Goal: Obtain resource: Obtain resource

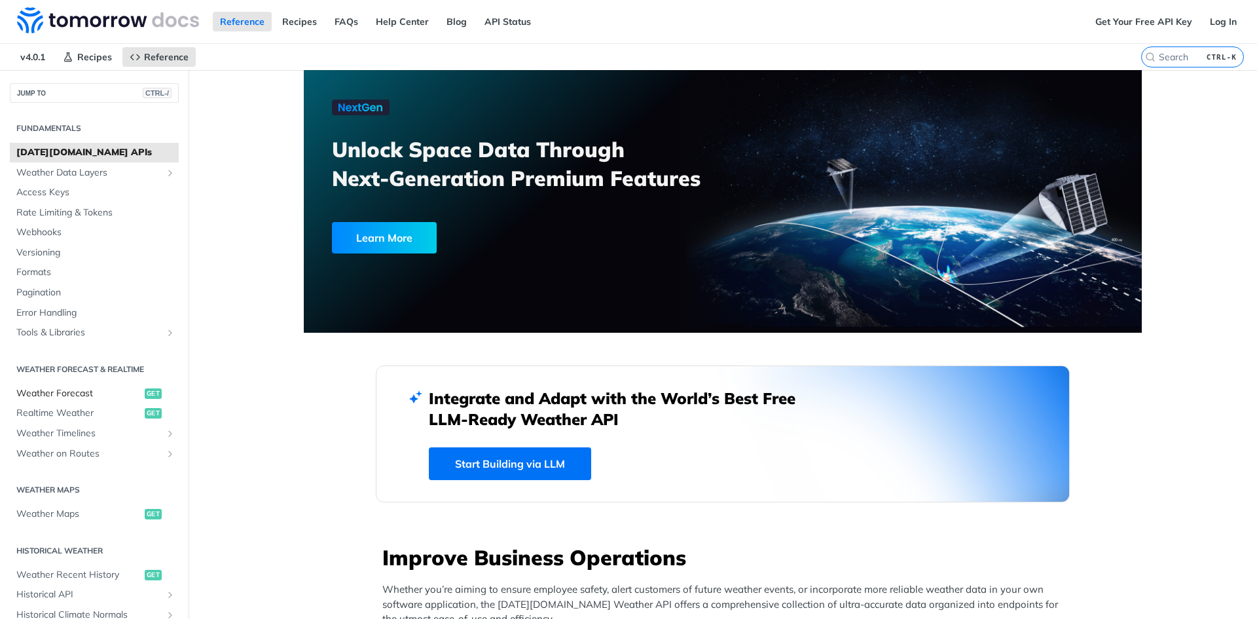
click at [59, 402] on link "Weather Forecast get" at bounding box center [94, 394] width 169 height 20
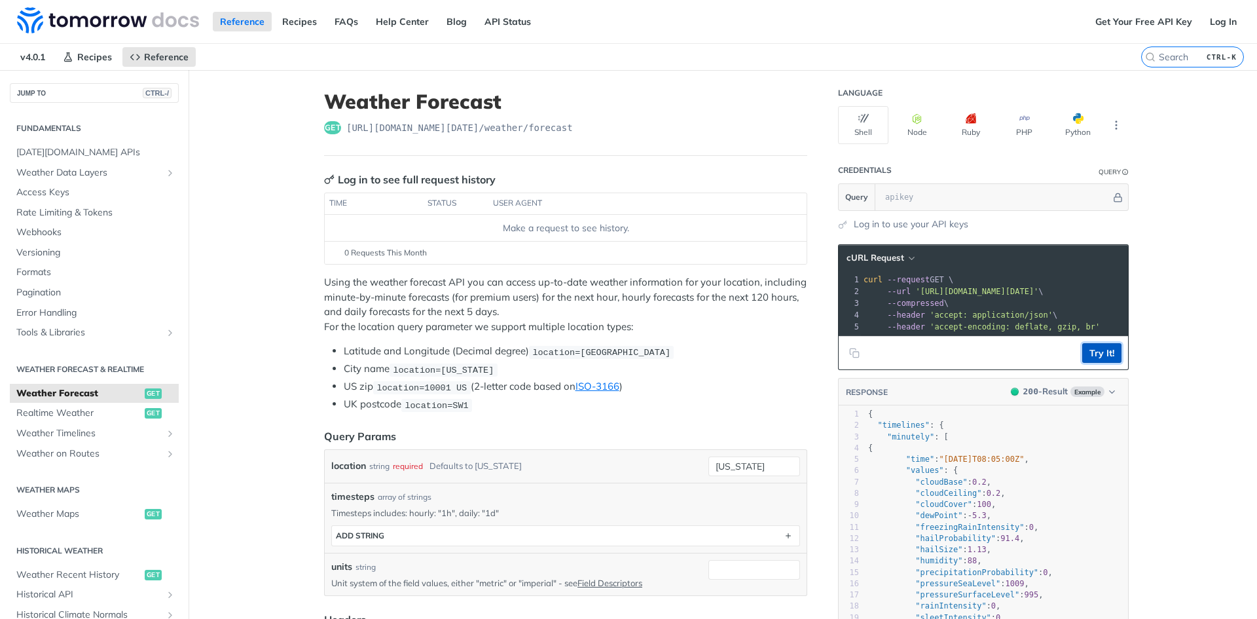
click at [1089, 362] on button "Try It!" at bounding box center [1102, 353] width 39 height 20
click at [1217, 20] on link "Log In" at bounding box center [1223, 22] width 41 height 20
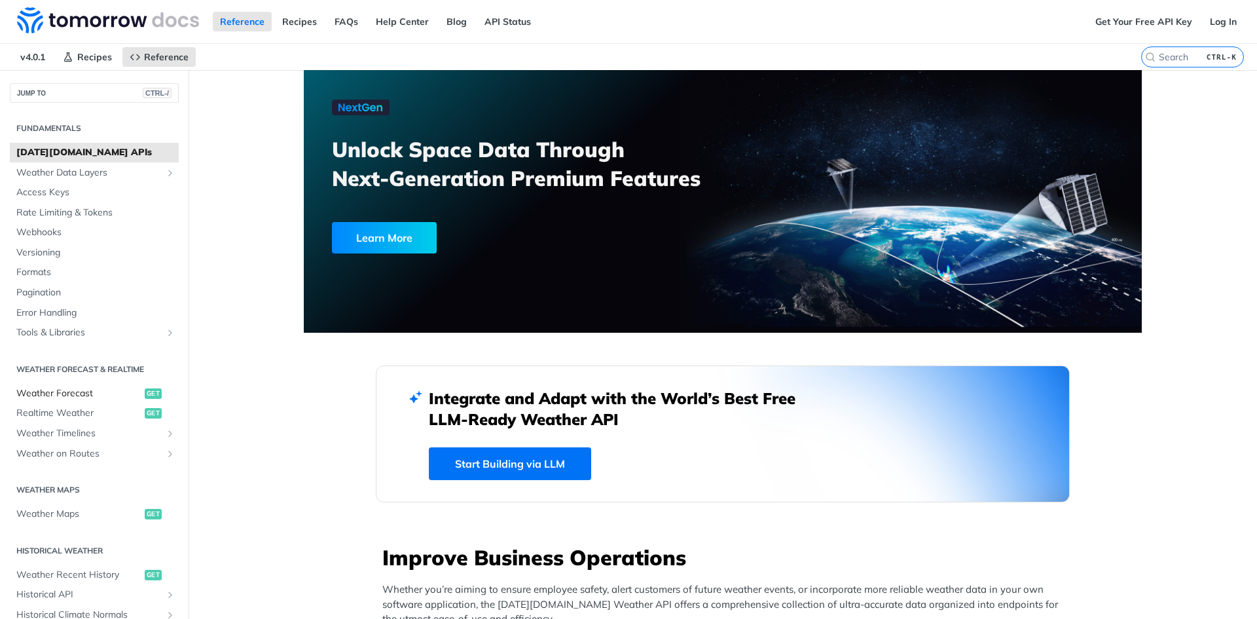
click at [58, 390] on span "Weather Forecast" at bounding box center [78, 393] width 125 height 13
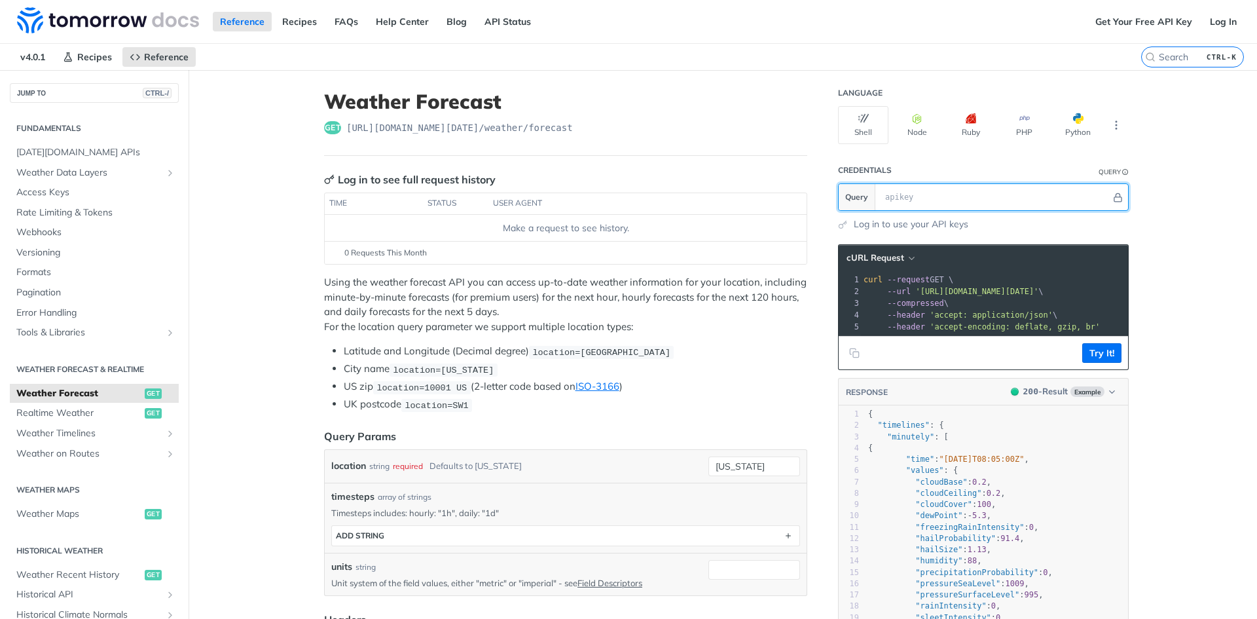
click at [948, 191] on input "text" at bounding box center [995, 197] width 233 height 26
paste input "yoshqKYTI5FOVSgFtKzQ23skpevjRYvh"
type input "yoshqKYTI5FOVSgFtKzQ23skpevjRYvh"
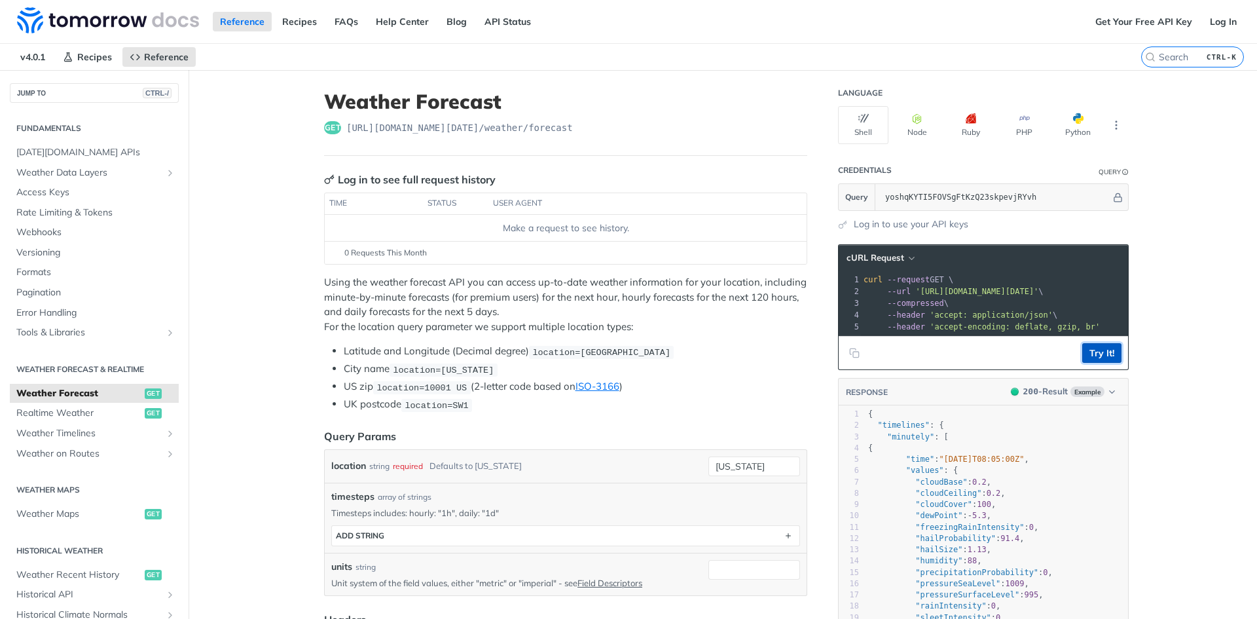
click at [1098, 362] on button "Try It!" at bounding box center [1102, 353] width 39 height 20
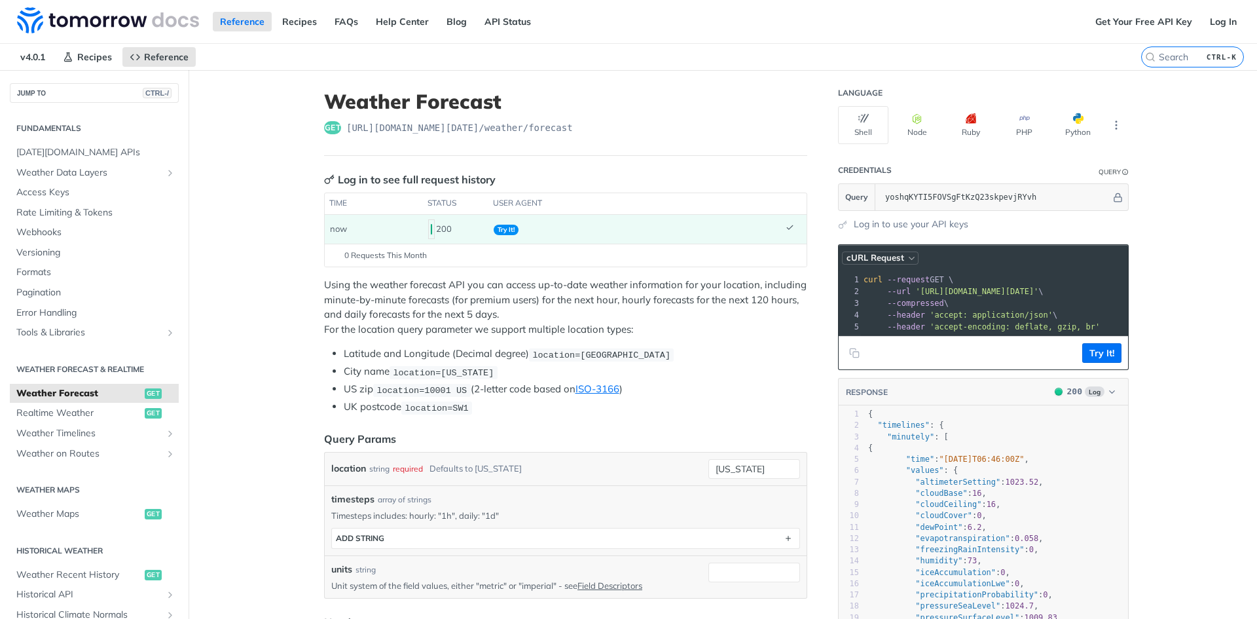
click at [901, 259] on button "cURL Request" at bounding box center [880, 257] width 77 height 13
click at [831, 310] on div "HTTPie" at bounding box center [853, 315] width 130 height 19
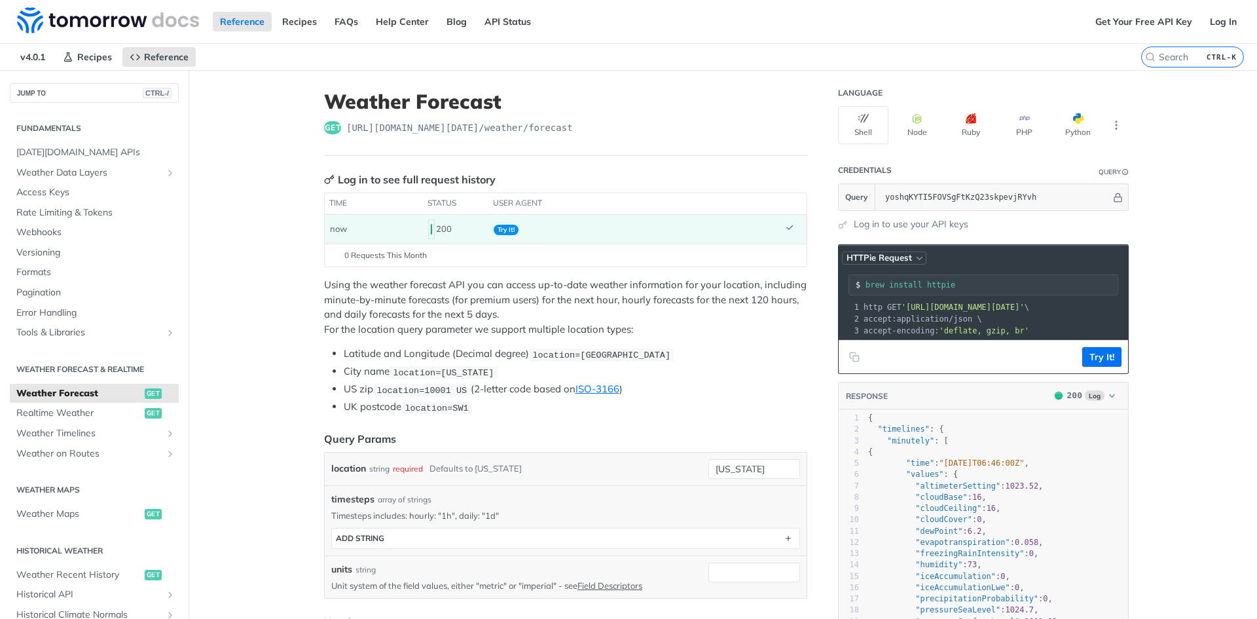
click at [901, 255] on span "HTTPie Request" at bounding box center [879, 257] width 65 height 11
click at [815, 294] on div "cURL" at bounding box center [861, 296] width 130 height 19
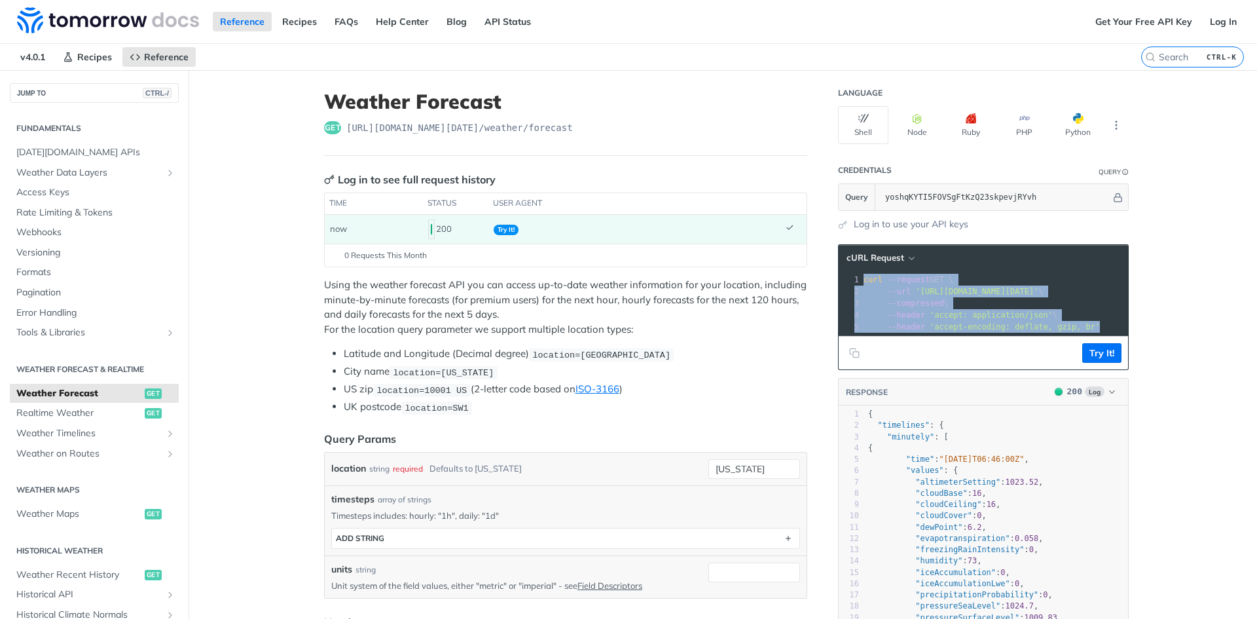
drag, startPoint x: 859, startPoint y: 280, endPoint x: 1077, endPoint y: 335, distance: 224.9
click at [1077, 335] on div "xxxxxxxxxx 1 curl --request GET \ 2 --url '[URL][DOMAIN_NAME][DATE]' \ 3 --comp…" at bounding box center [983, 303] width 289 height 64
copy div "curl --request GET \ 2 --url '[URL][DOMAIN_NAME][DATE]' \ 3 --compressed \ 4 --…"
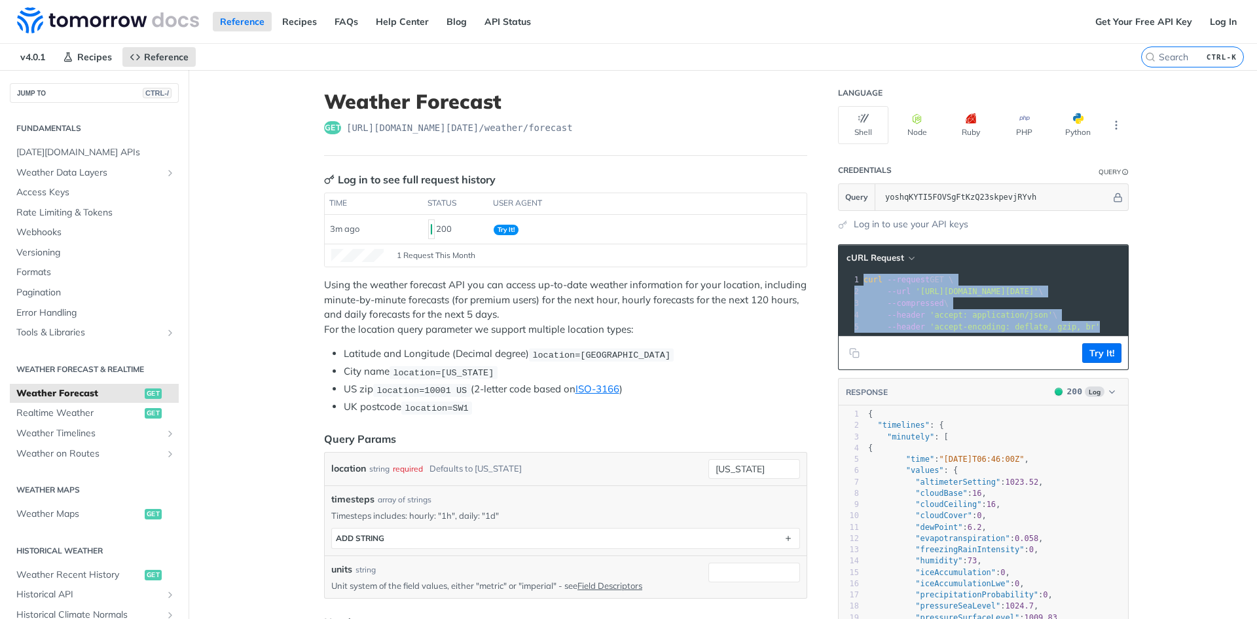
click at [1000, 311] on span "'accept: application/json'" at bounding box center [991, 314] width 123 height 9
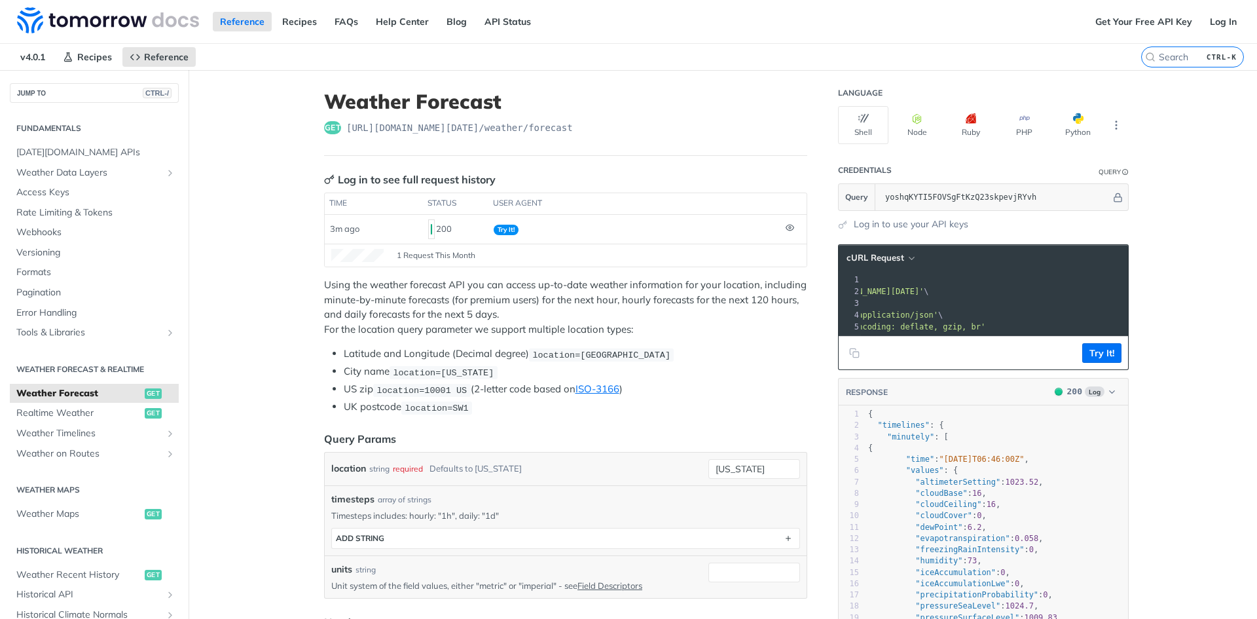
scroll to position [0, 117]
